Goal: Share content

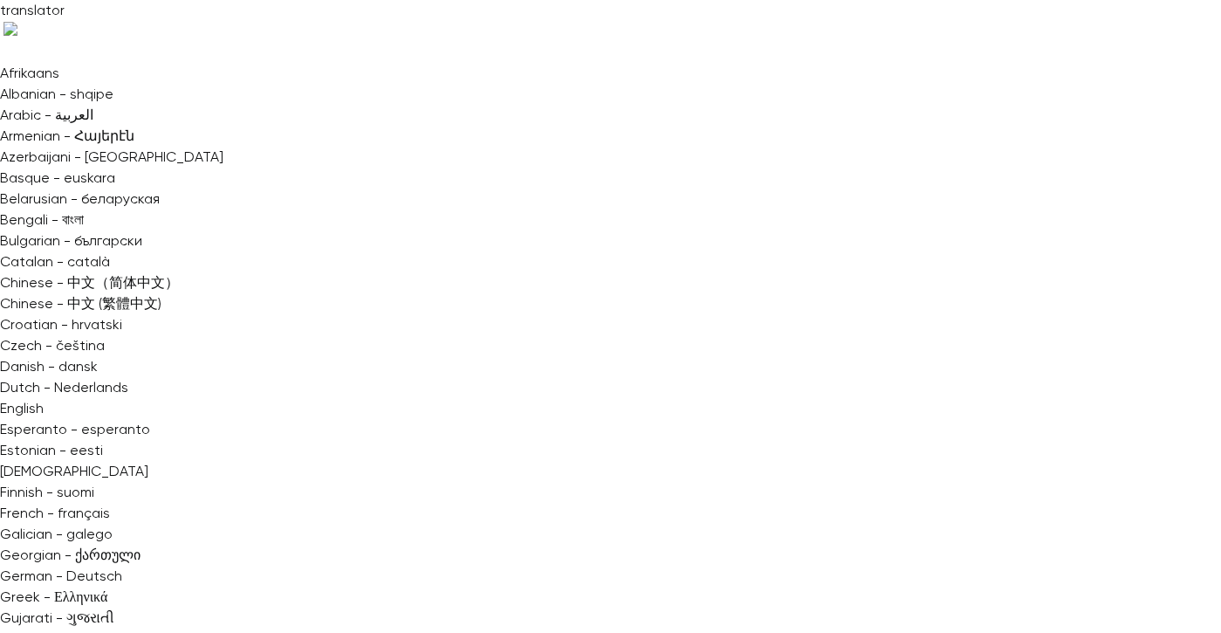
scroll to position [54, 0]
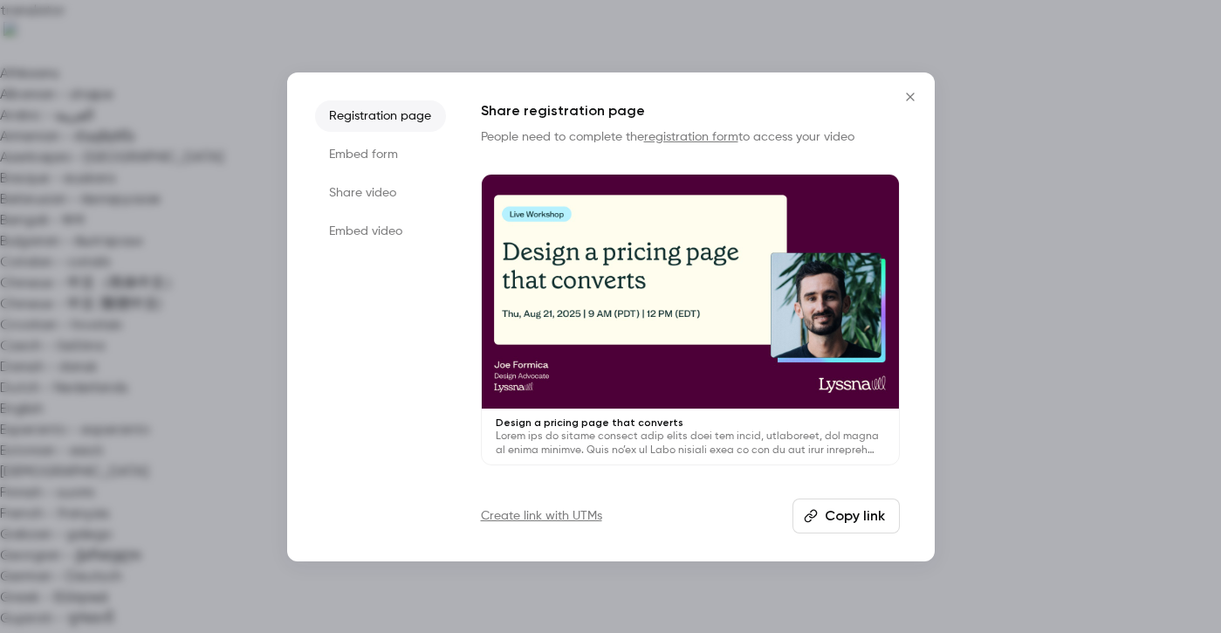
click at [861, 525] on button "Copy link" at bounding box center [846, 515] width 107 height 35
click at [912, 94] on icon "Close" at bounding box center [910, 97] width 8 height 8
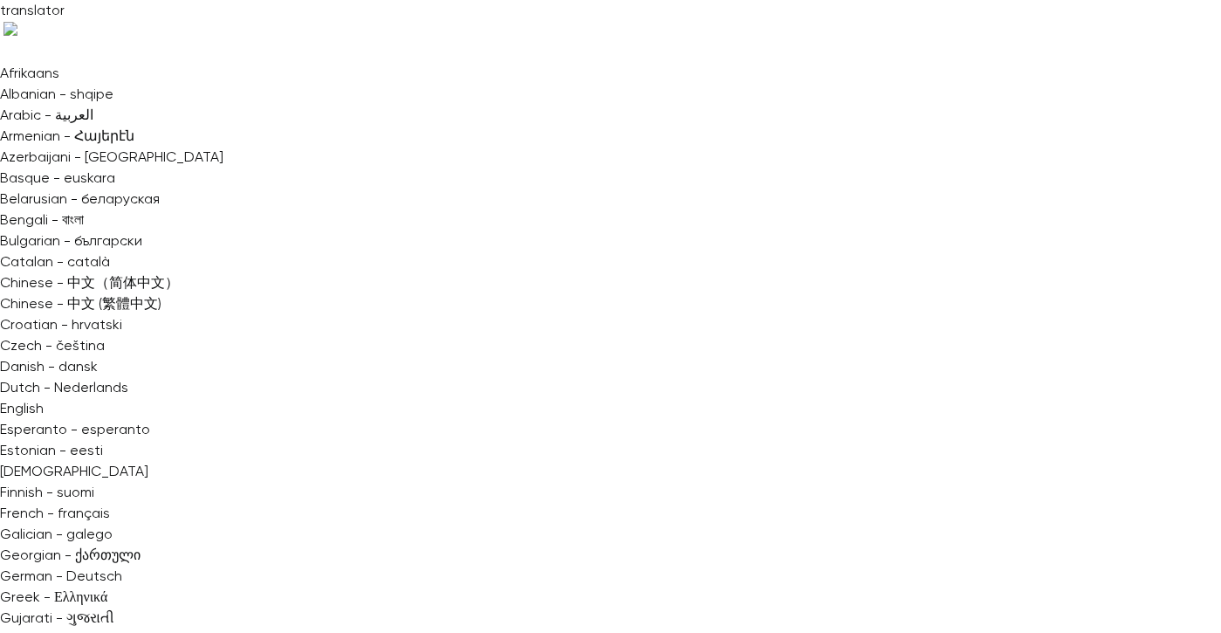
copy div "Design a pricing page that converts Video Clips Settings Emails UTM builder Reg…"
